Goal: Check status: Check status

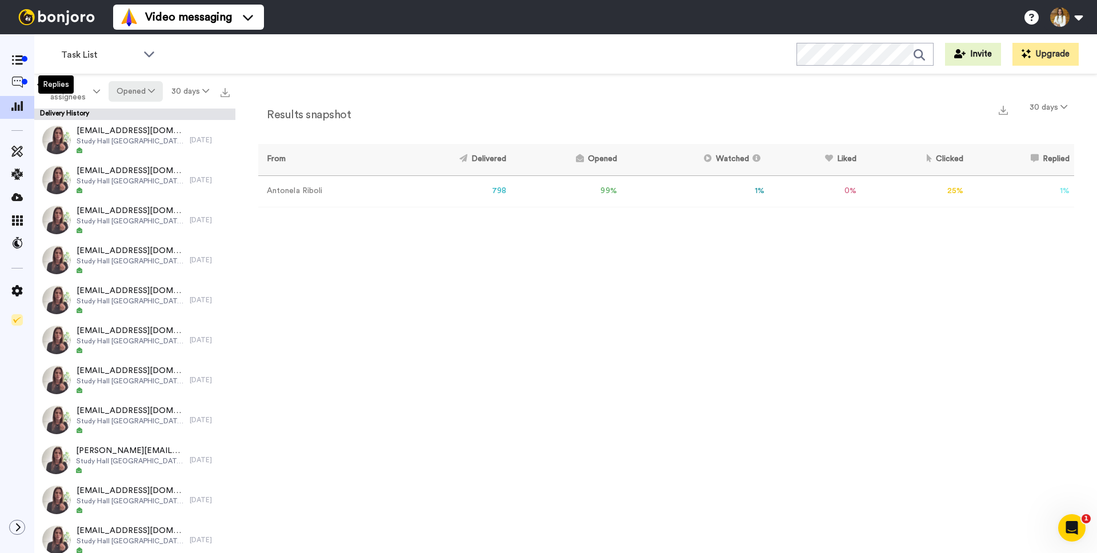
click at [110, 86] on button "Opened" at bounding box center [136, 91] width 55 height 21
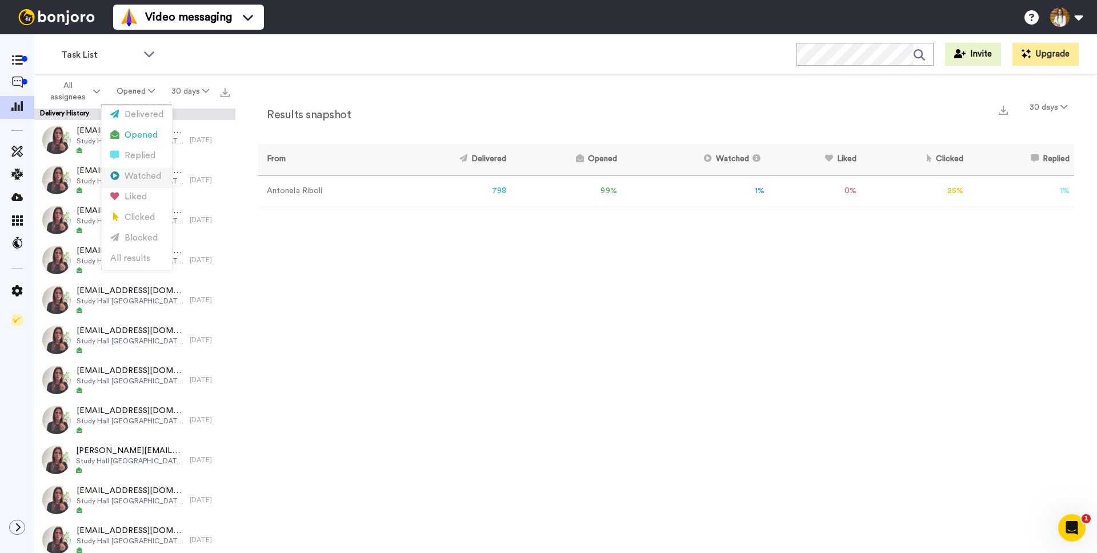
click at [129, 170] on li "Watched" at bounding box center [137, 177] width 70 height 21
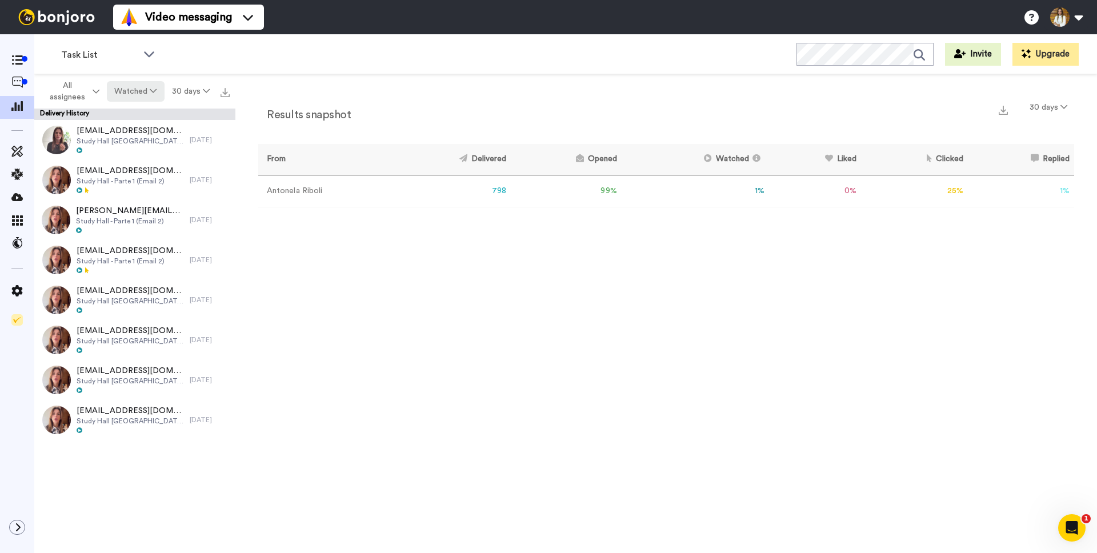
click at [138, 91] on button "Watched" at bounding box center [135, 91] width 57 height 21
drag, startPoint x: 138, startPoint y: 131, endPoint x: 137, endPoint y: 159, distance: 28.6
click at [136, 157] on ul "Delivered Opened Replied Watched Liked Clicked Blocked All results" at bounding box center [137, 188] width 70 height 165
click at [138, 220] on div "Clicked" at bounding box center [136, 217] width 53 height 13
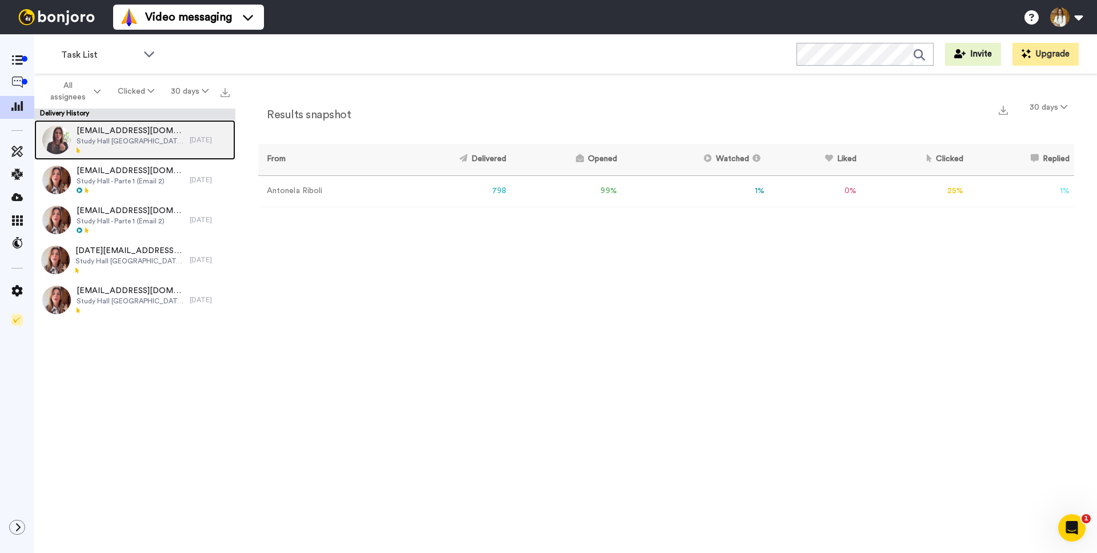
click at [138, 149] on div at bounding box center [130, 151] width 107 height 8
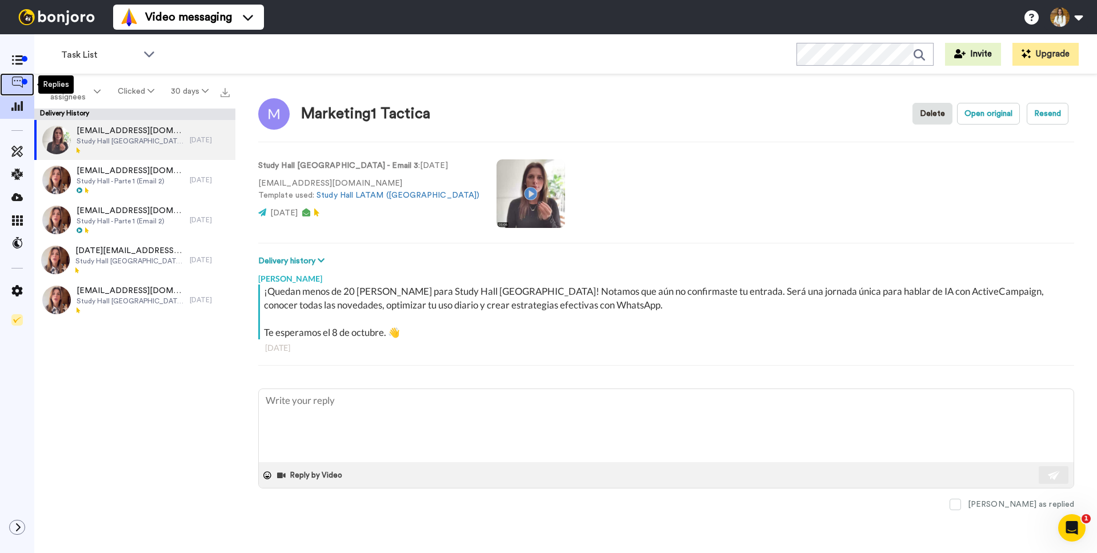
click at [15, 80] on icon at bounding box center [16, 82] width 11 height 11
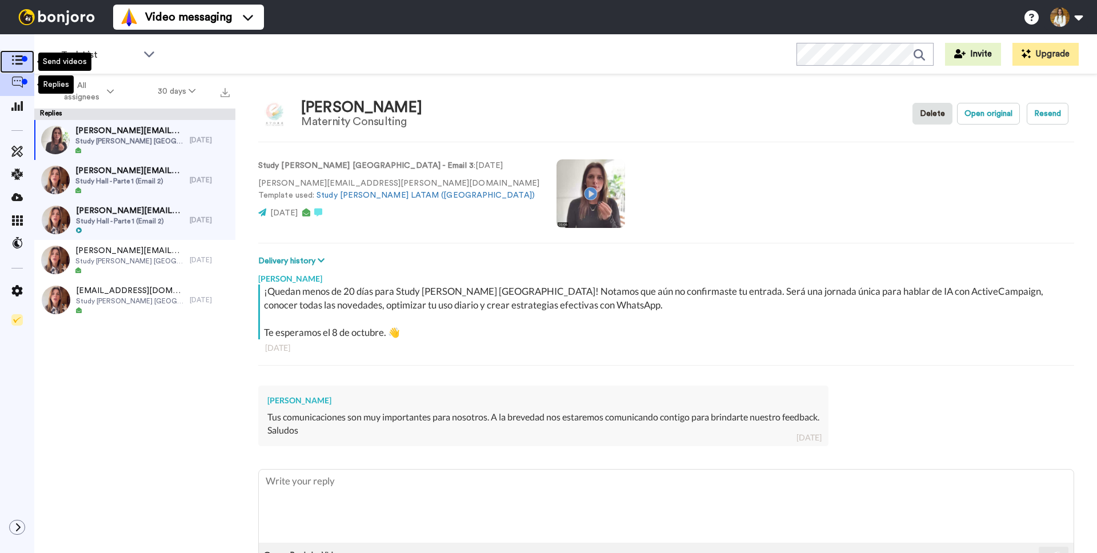
click at [21, 67] on span at bounding box center [17, 61] width 34 height 11
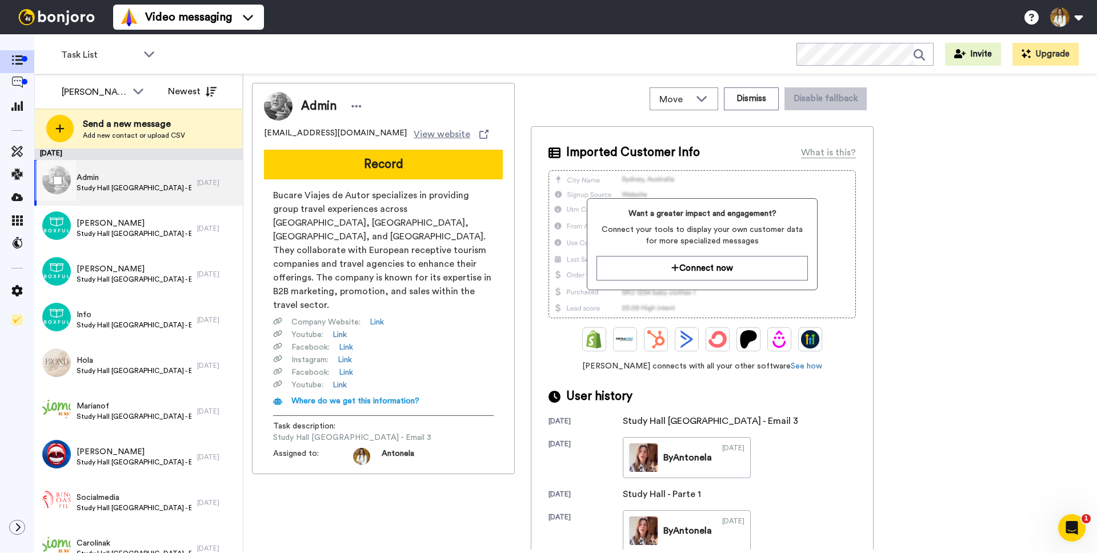
click at [174, 203] on div "Admin Study Hall Argentina - Email 3" at bounding box center [115, 183] width 163 height 46
